Goal: Information Seeking & Learning: Check status

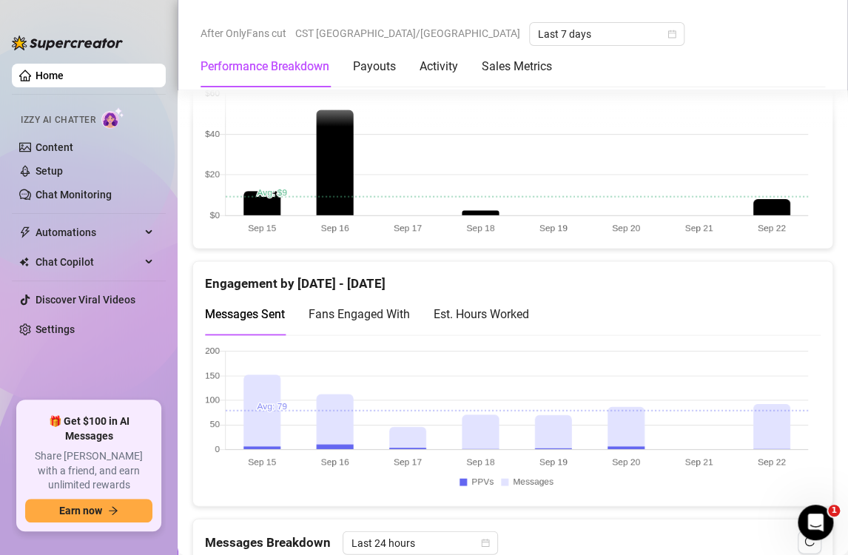
scroll to position [1059, 0]
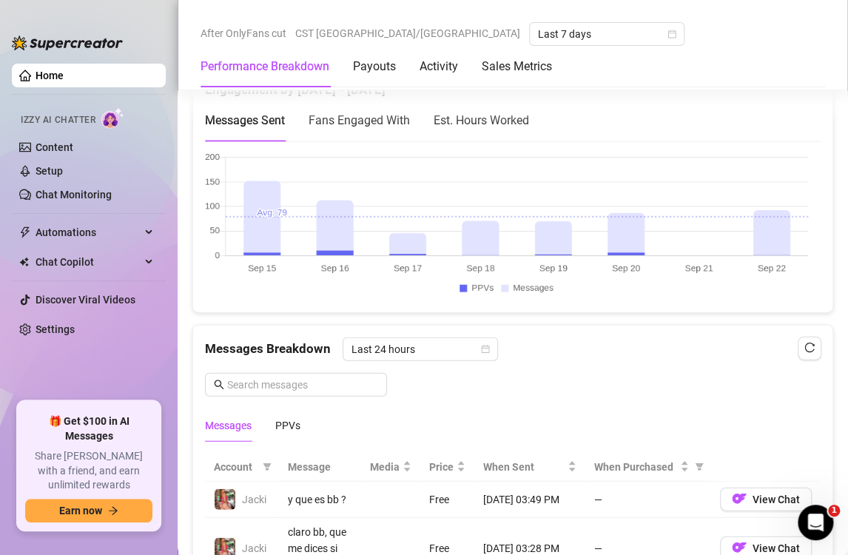
click at [508, 115] on div "Est. Hours Worked" at bounding box center [480, 120] width 95 height 18
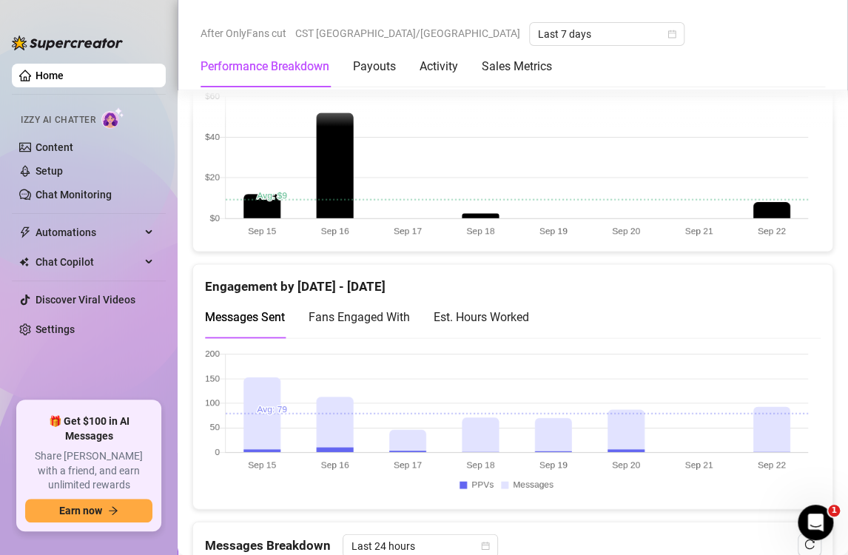
scroll to position [1135, 0]
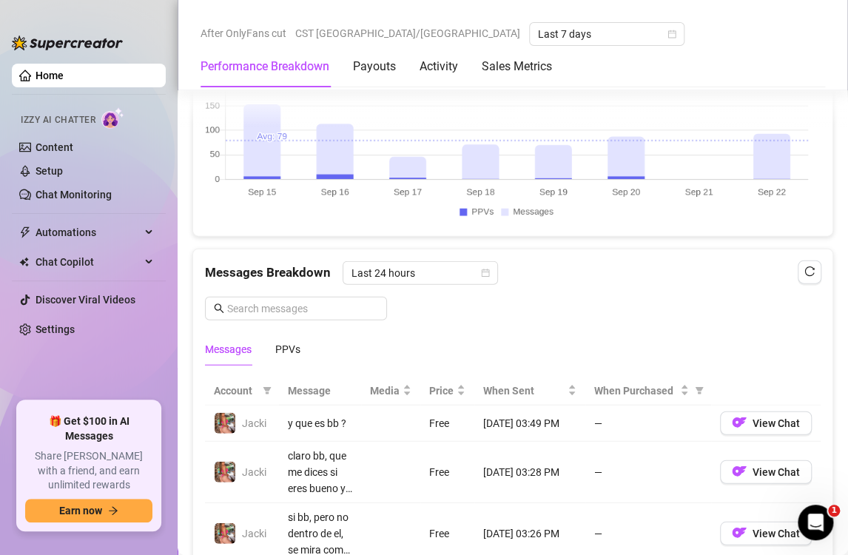
click at [522, 270] on div "Sales by Sep 14 - Sep 21 PPV Sales ( $74 ) Tips ( $0 ) Engagement by Sep 14 - S…" at bounding box center [512, 358] width 652 height 1248
click at [490, 53] on div "Est. Hours Worked" at bounding box center [480, 44] width 95 height 18
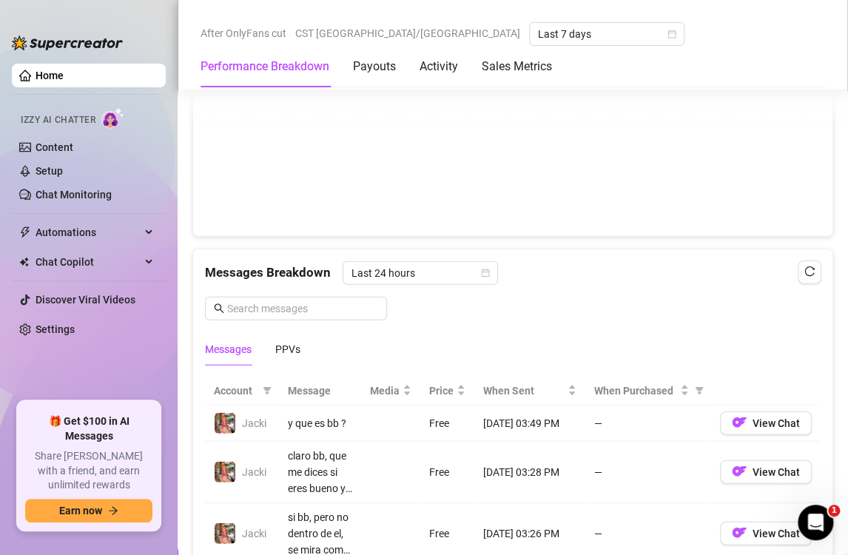
scroll to position [846, 0]
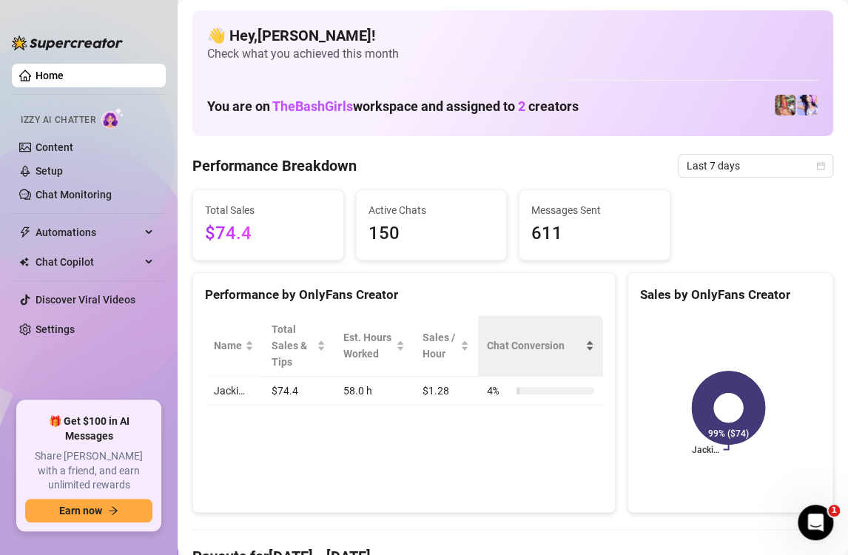
click at [592, 337] on div "Chat Conversion" at bounding box center [540, 345] width 107 height 16
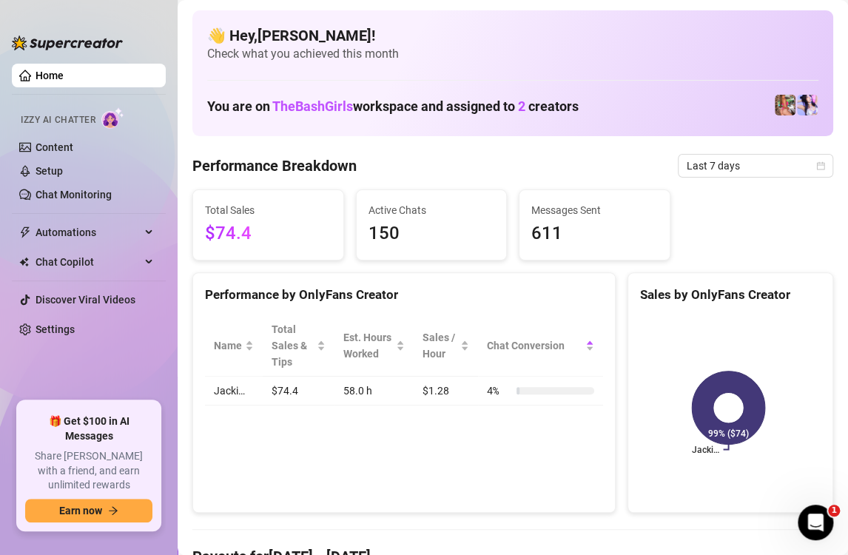
click at [757, 288] on div "Sales by OnlyFans Creator" at bounding box center [730, 295] width 180 height 20
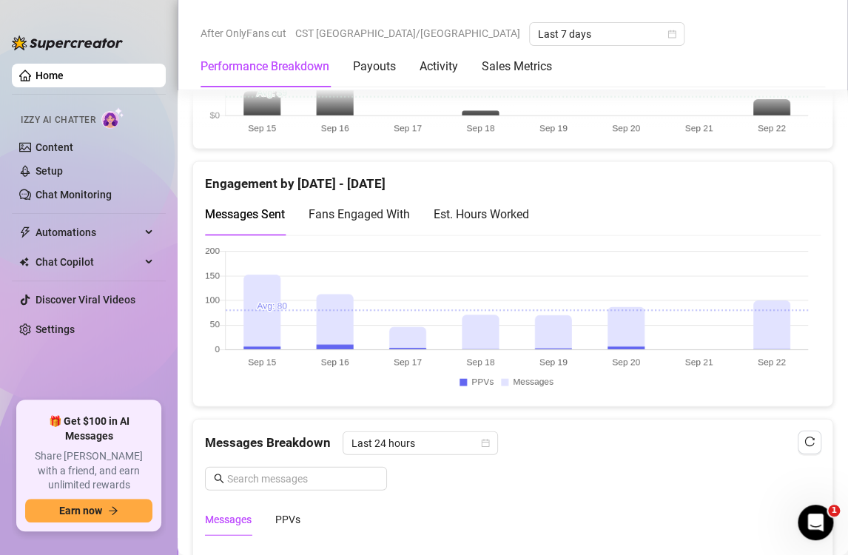
scroll to position [964, 0]
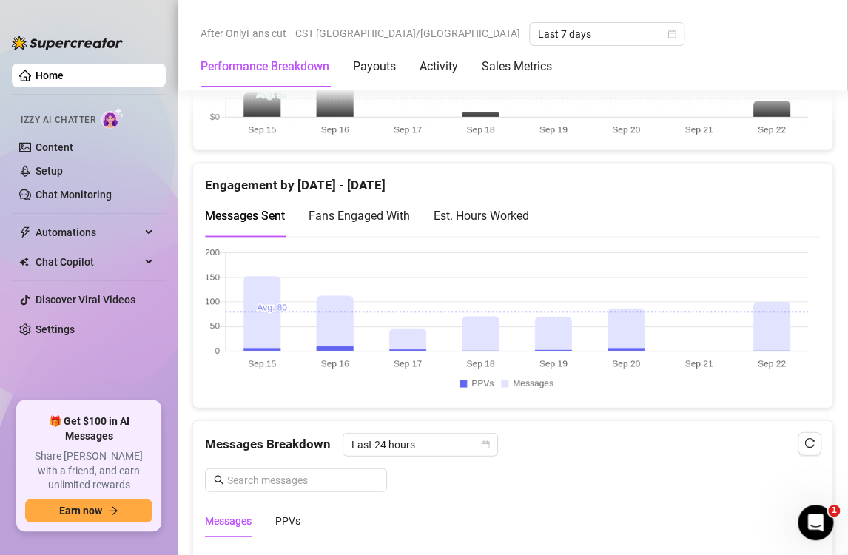
click at [493, 200] on div "Est. Hours Worked" at bounding box center [480, 215] width 95 height 42
